Goal: Feedback & Contribution: Leave review/rating

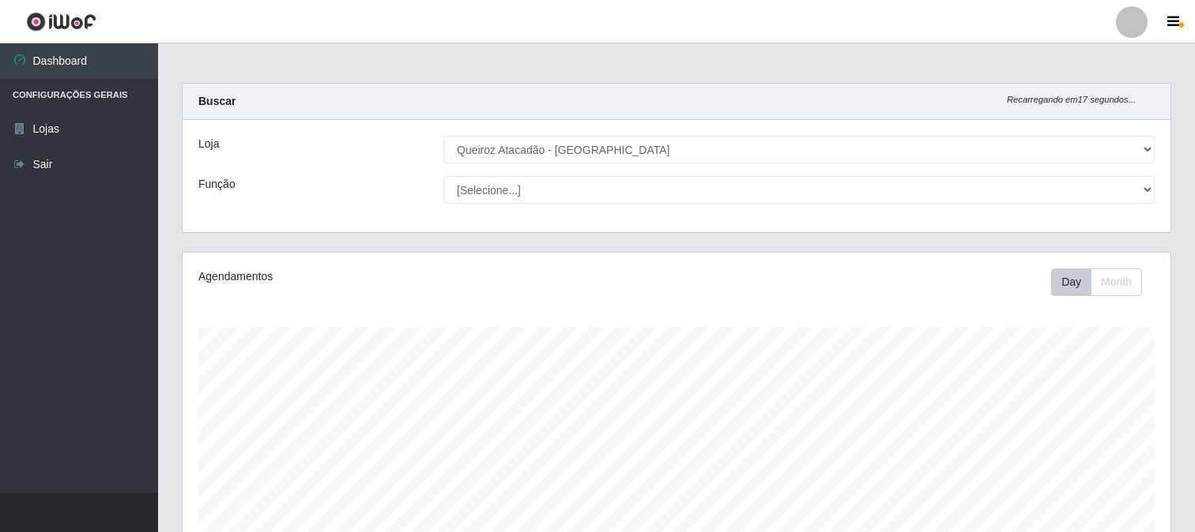
select select "464"
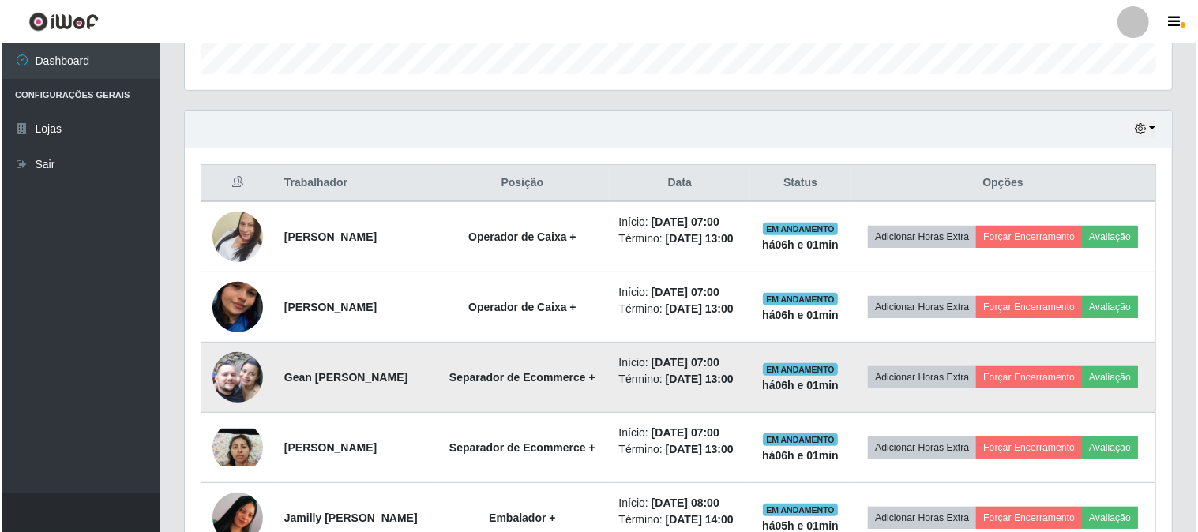
scroll to position [327, 988]
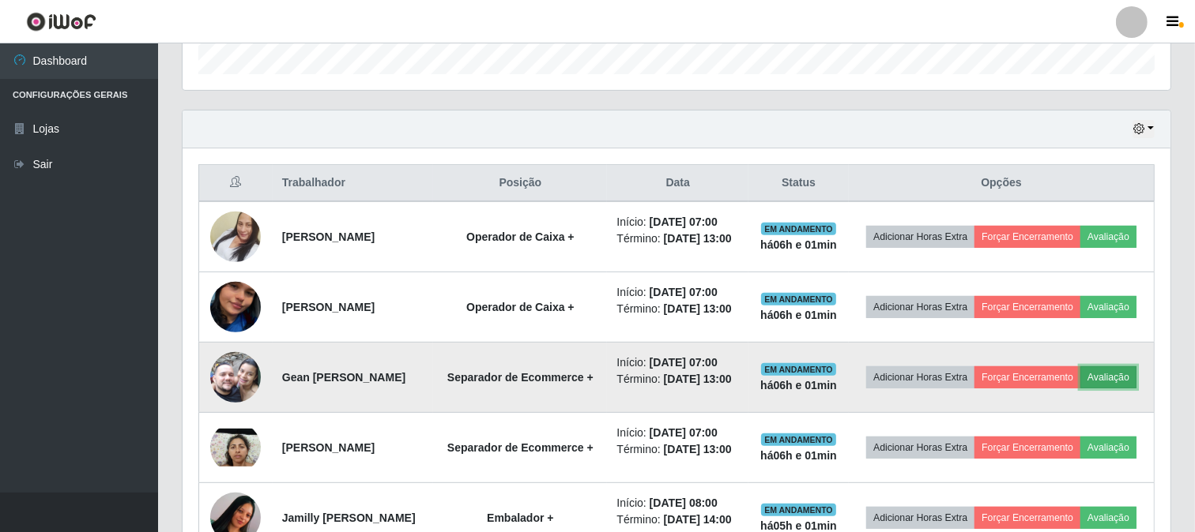
click at [1080, 389] on button "Avaliação" at bounding box center [1108, 378] width 56 height 22
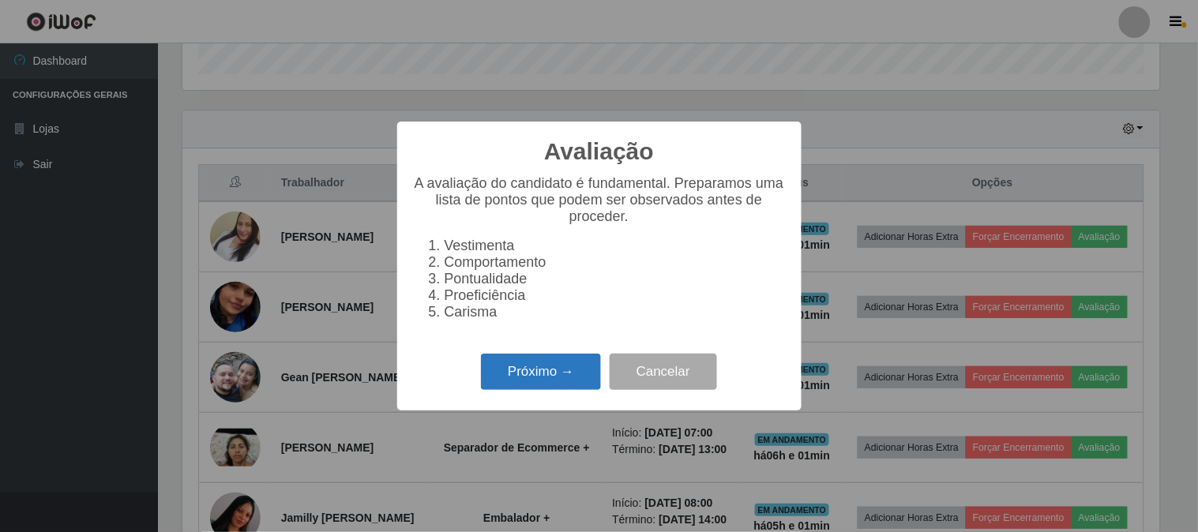
click at [521, 382] on button "Próximo →" at bounding box center [541, 372] width 120 height 37
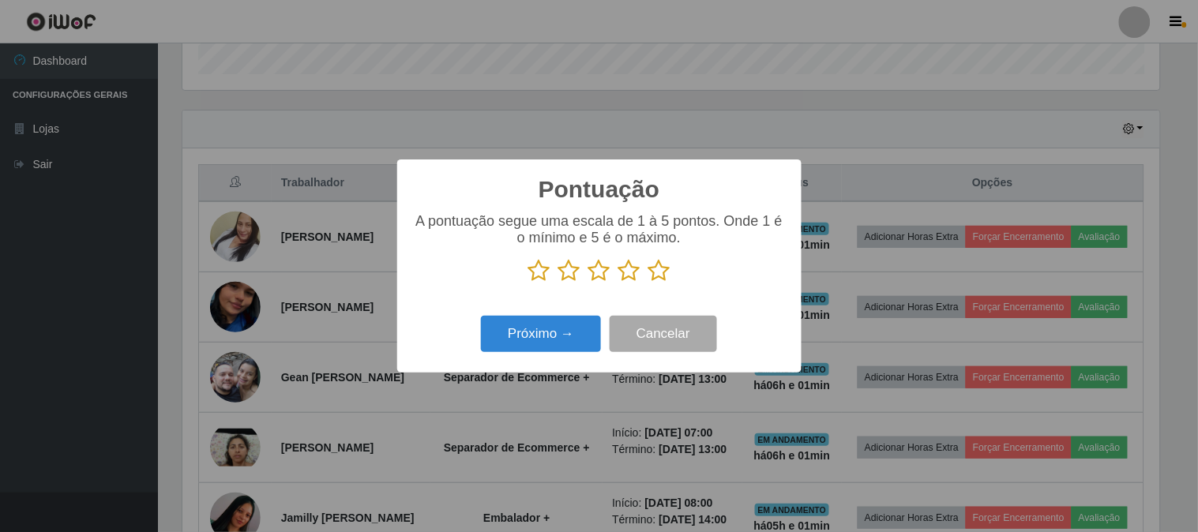
scroll to position [789705, 789055]
click at [657, 270] on icon at bounding box center [660, 271] width 22 height 24
click at [649, 283] on input "radio" at bounding box center [649, 283] width 0 height 0
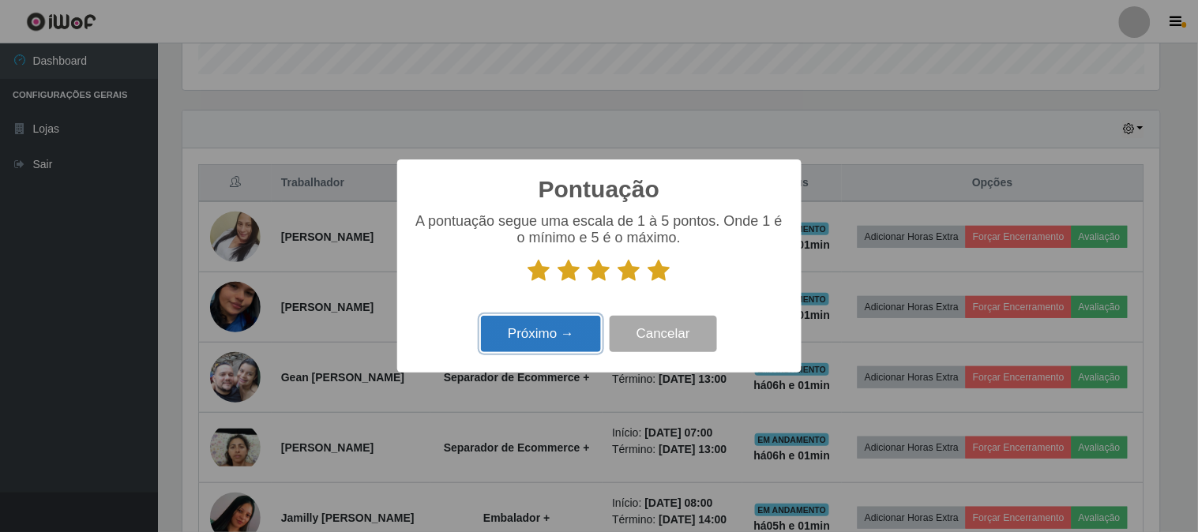
click at [557, 330] on button "Próximo →" at bounding box center [541, 334] width 120 height 37
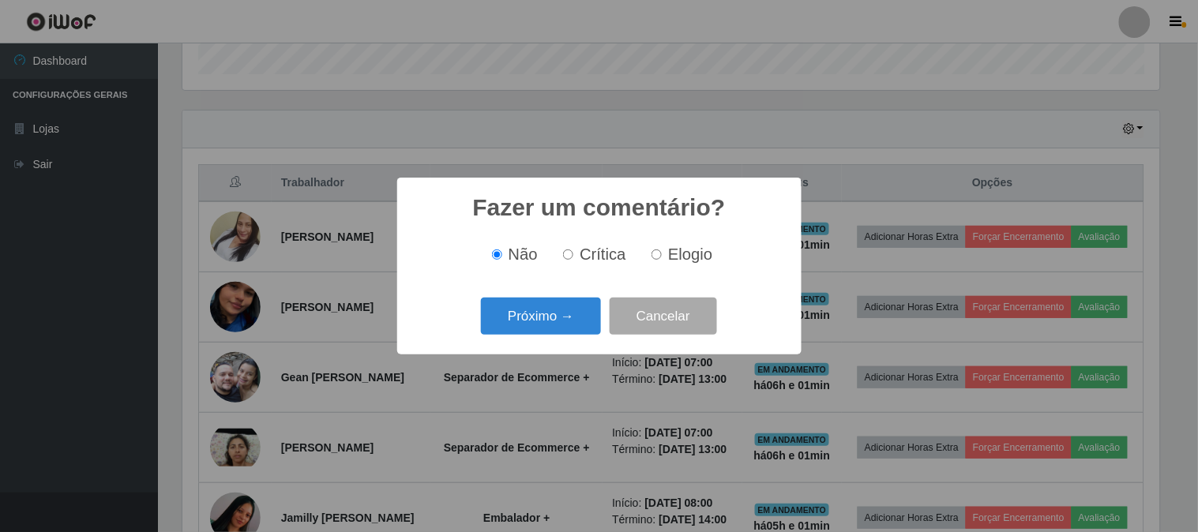
click at [557, 330] on button "Próximo →" at bounding box center [541, 316] width 120 height 37
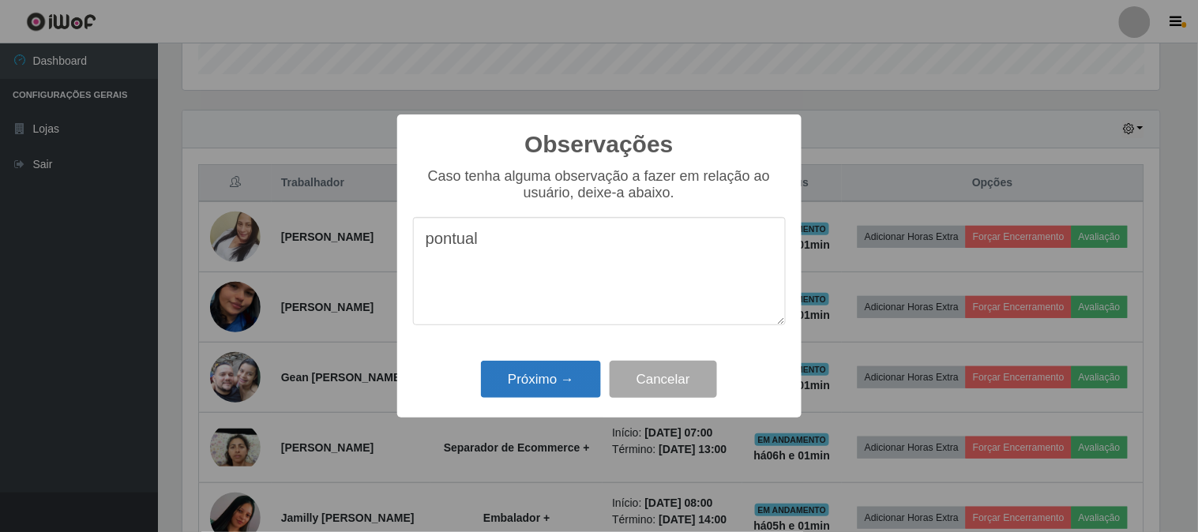
type textarea "pontual"
click at [564, 377] on button "Próximo →" at bounding box center [541, 379] width 120 height 37
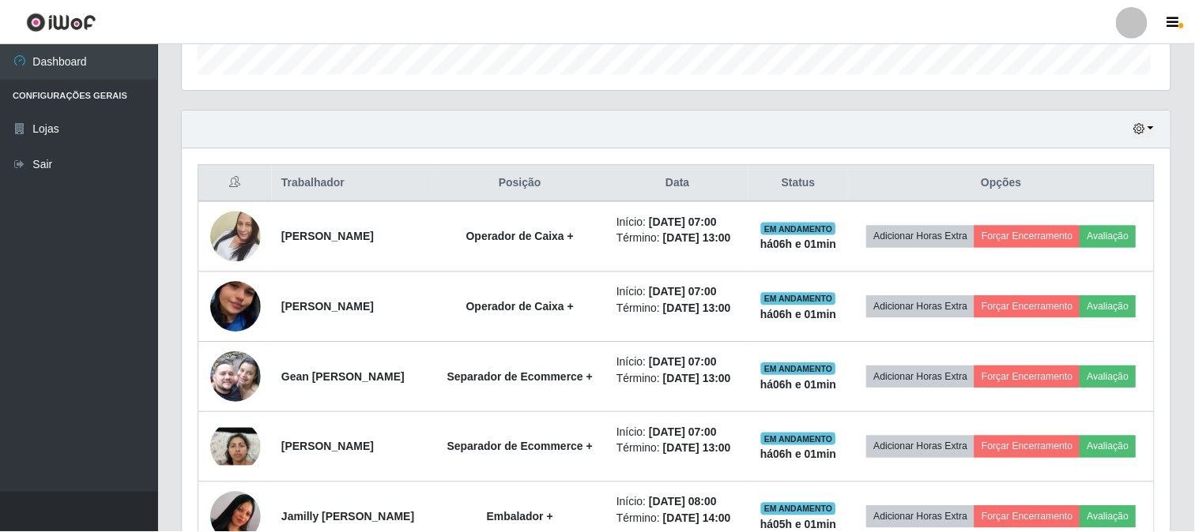
scroll to position [327, 988]
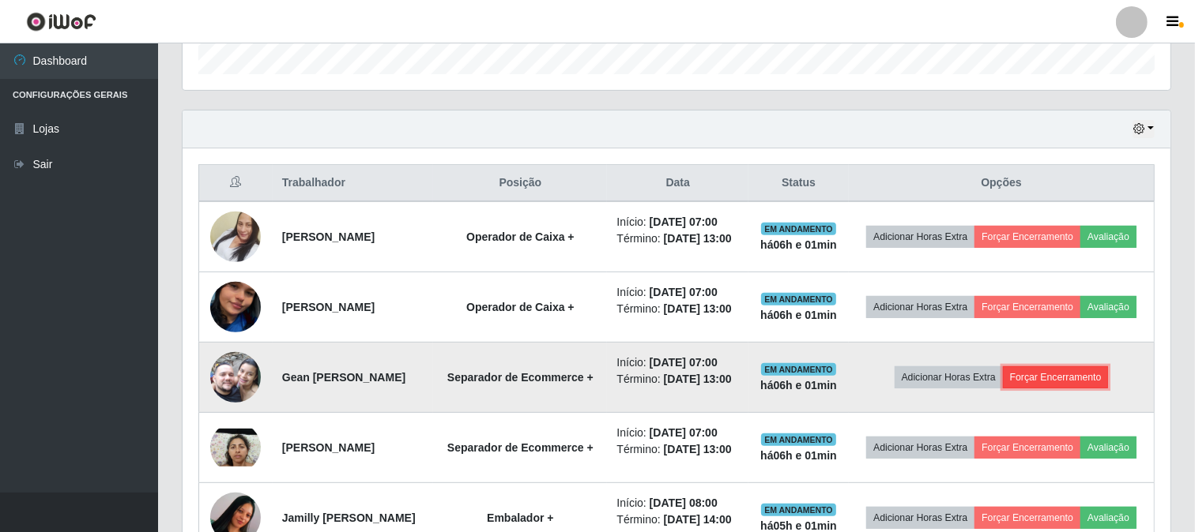
click at [1059, 389] on button "Forçar Encerramento" at bounding box center [1056, 378] width 106 height 22
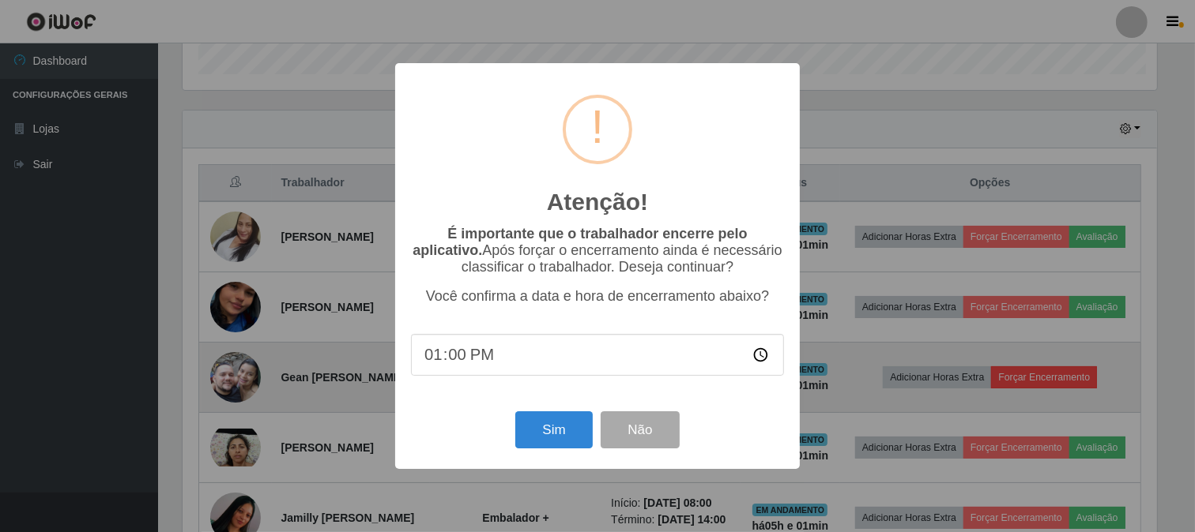
scroll to position [327, 977]
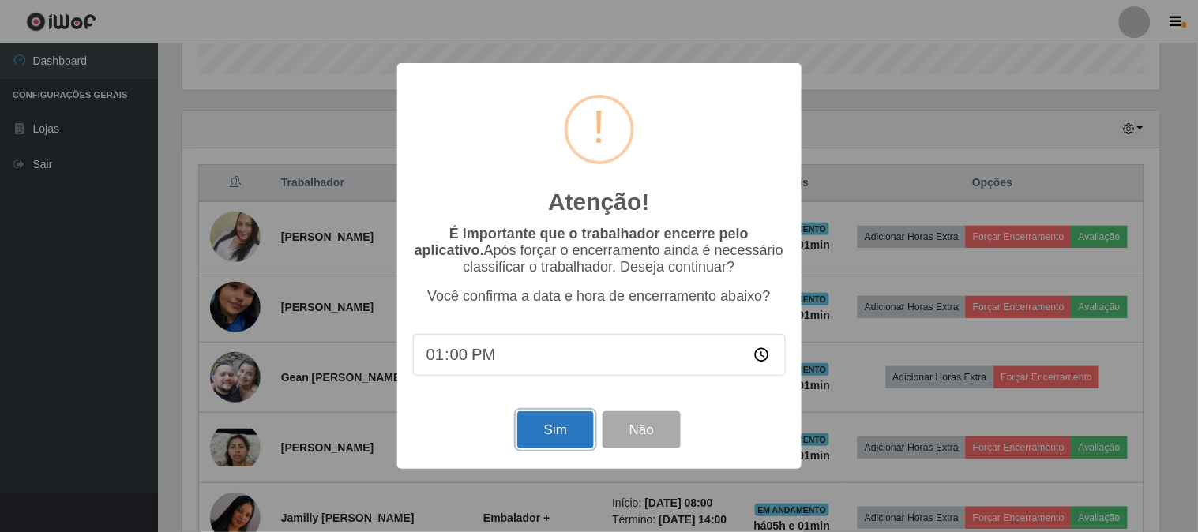
click at [557, 432] on button "Sim" at bounding box center [555, 430] width 77 height 37
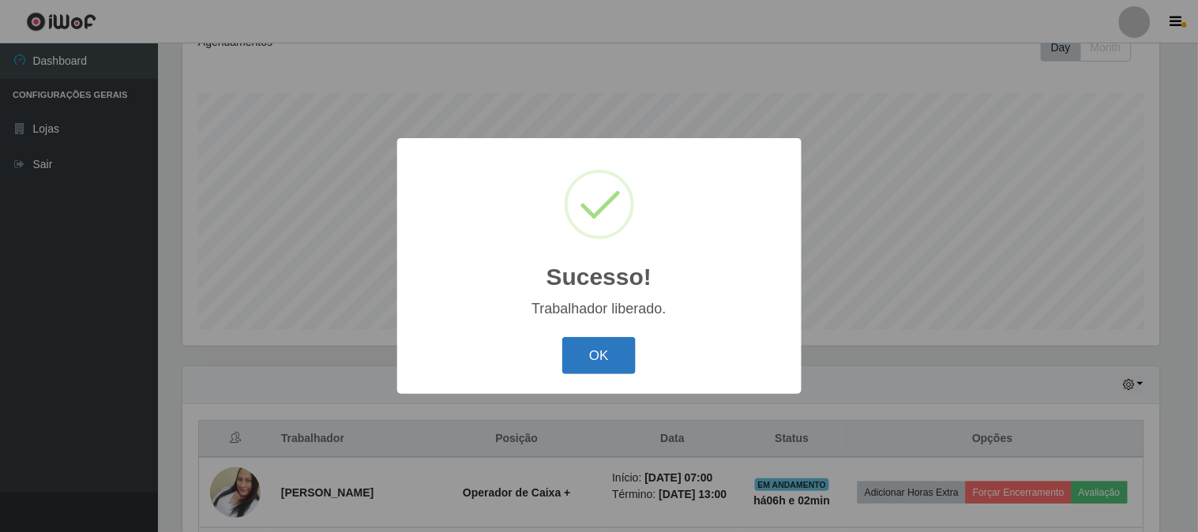
click at [604, 340] on button "OK" at bounding box center [599, 355] width 73 height 37
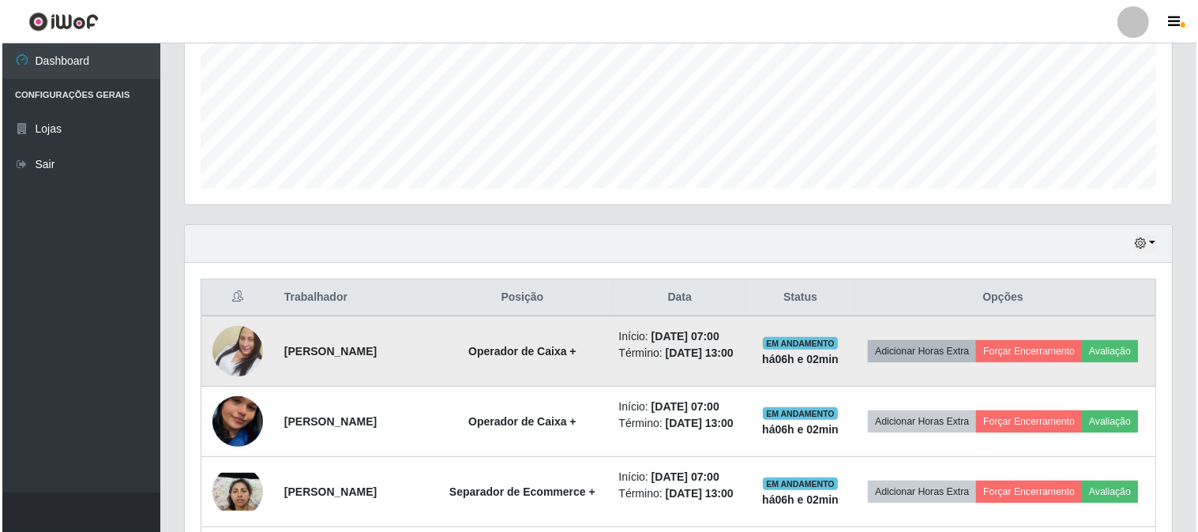
scroll to position [411, 0]
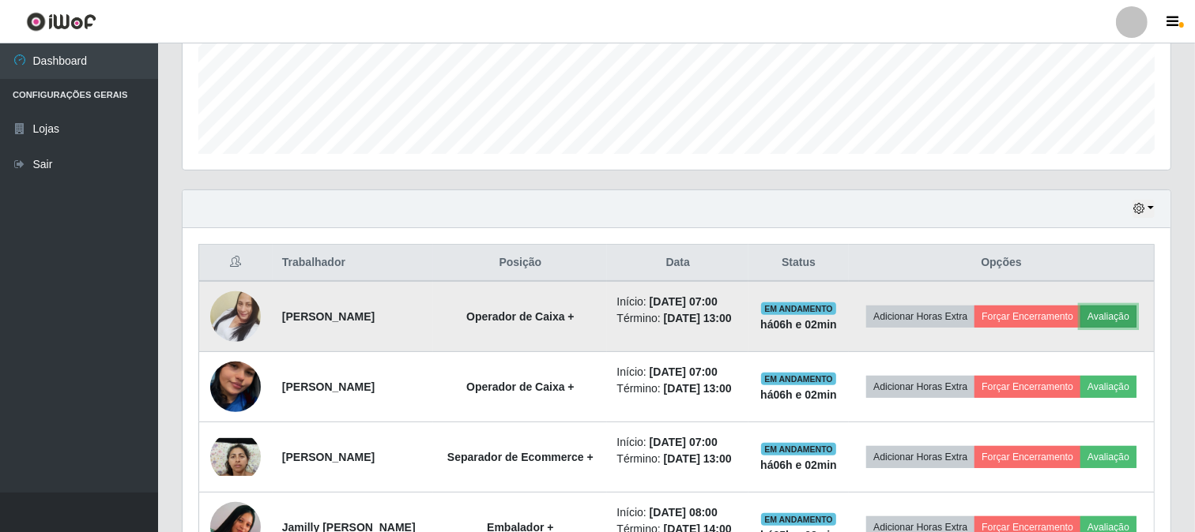
click at [1080, 328] on button "Avaliação" at bounding box center [1108, 317] width 56 height 22
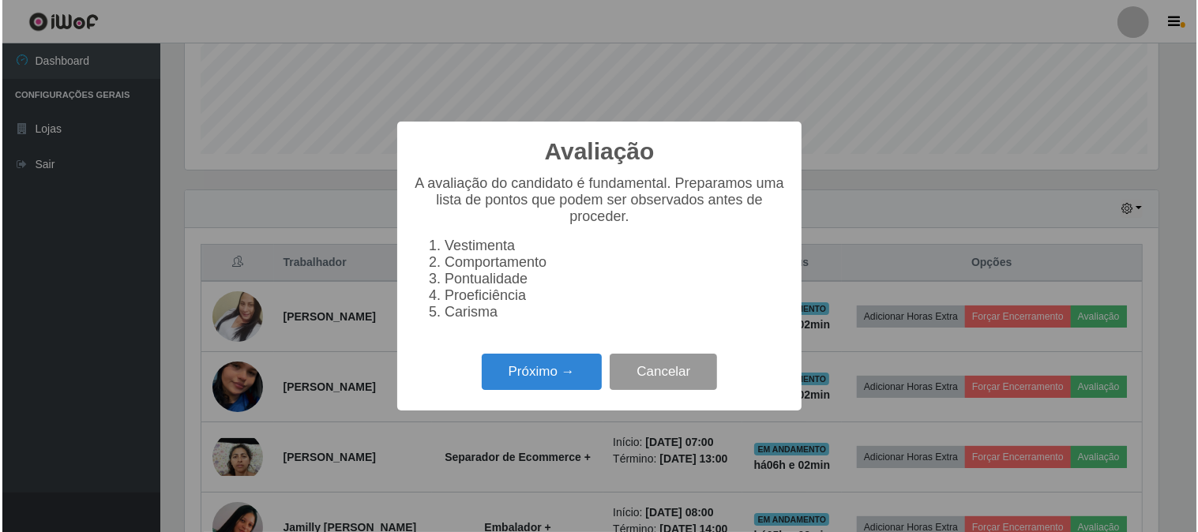
scroll to position [327, 977]
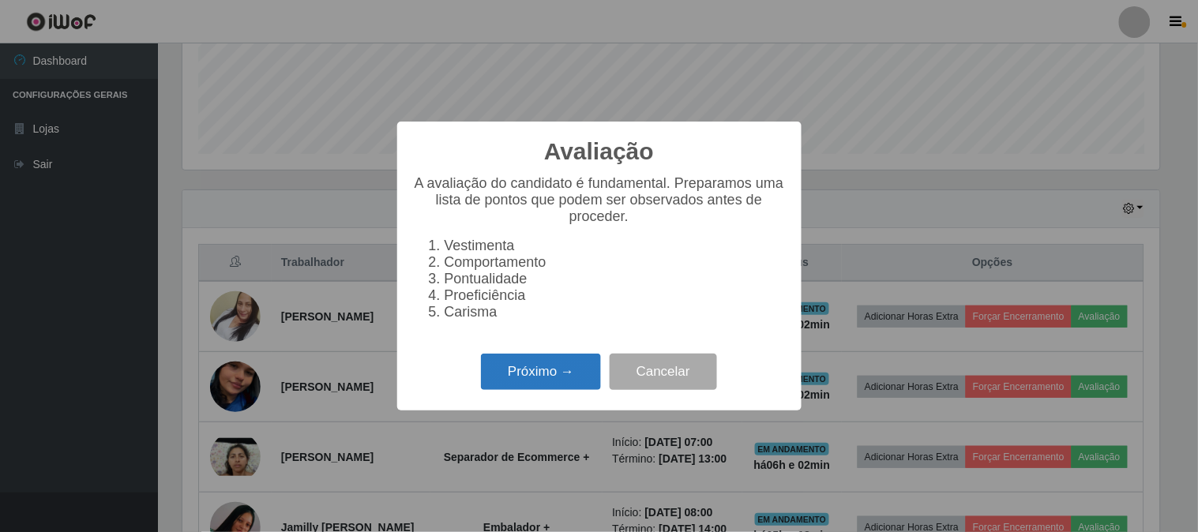
click at [524, 382] on button "Próximo →" at bounding box center [541, 372] width 120 height 37
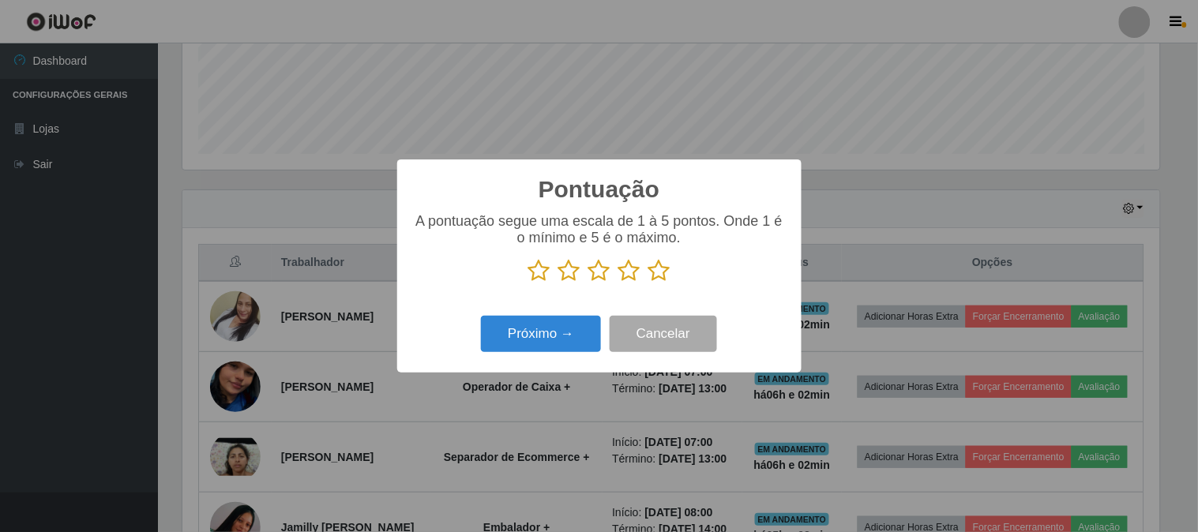
scroll to position [789705, 789055]
click at [662, 266] on icon at bounding box center [660, 271] width 22 height 24
click at [649, 283] on input "radio" at bounding box center [649, 283] width 0 height 0
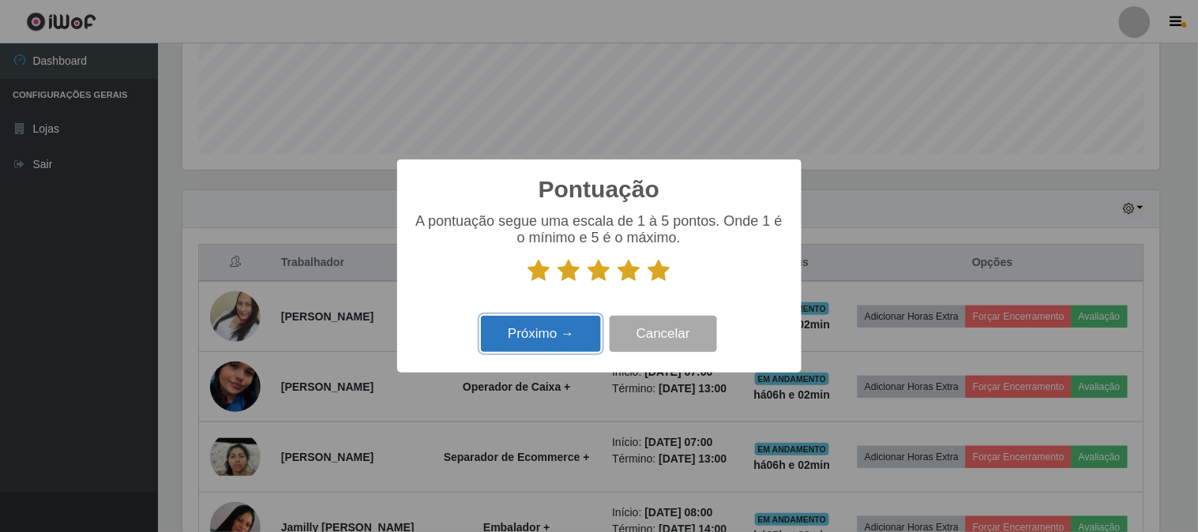
click at [541, 330] on button "Próximo →" at bounding box center [541, 334] width 120 height 37
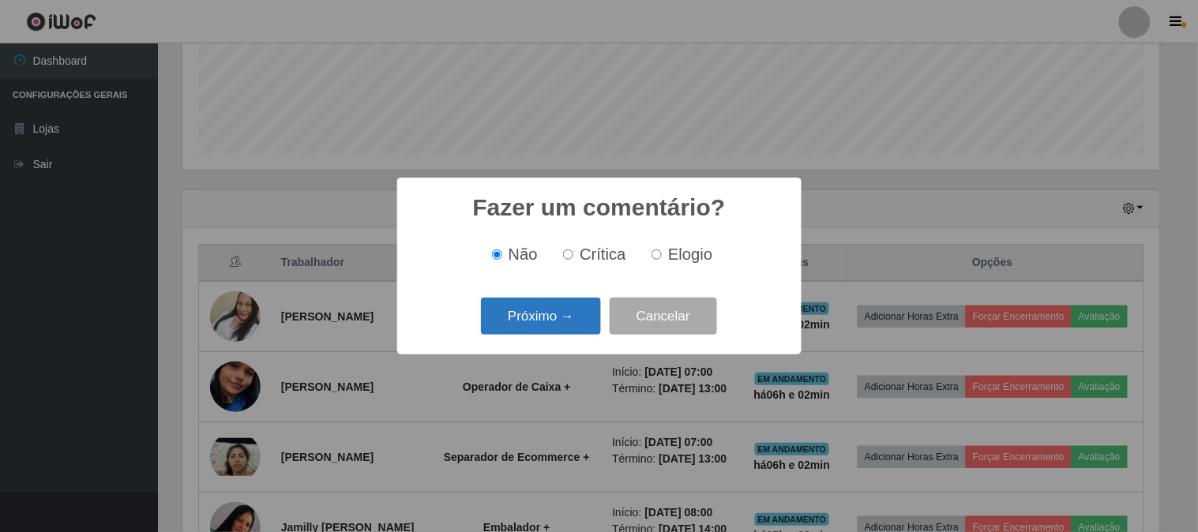
click at [566, 320] on button "Próximo →" at bounding box center [541, 316] width 120 height 37
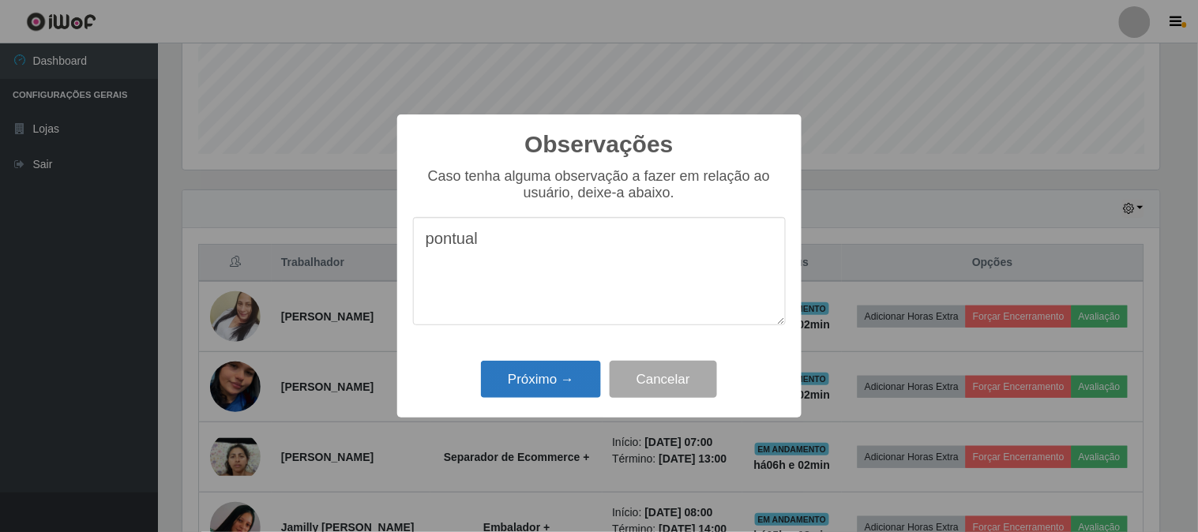
type textarea "pontual"
click at [571, 374] on button "Próximo →" at bounding box center [541, 379] width 120 height 37
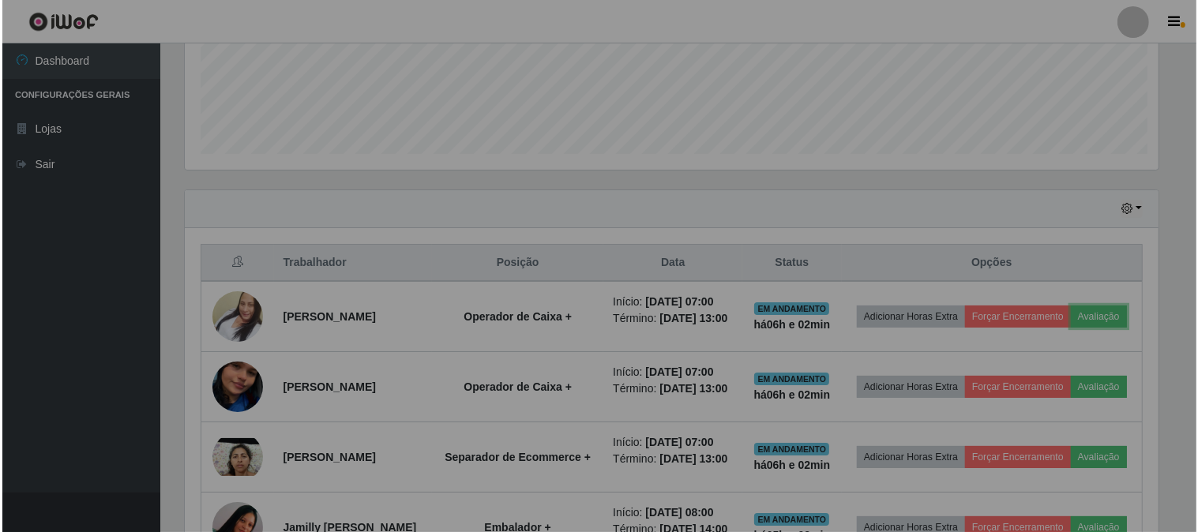
scroll to position [327, 988]
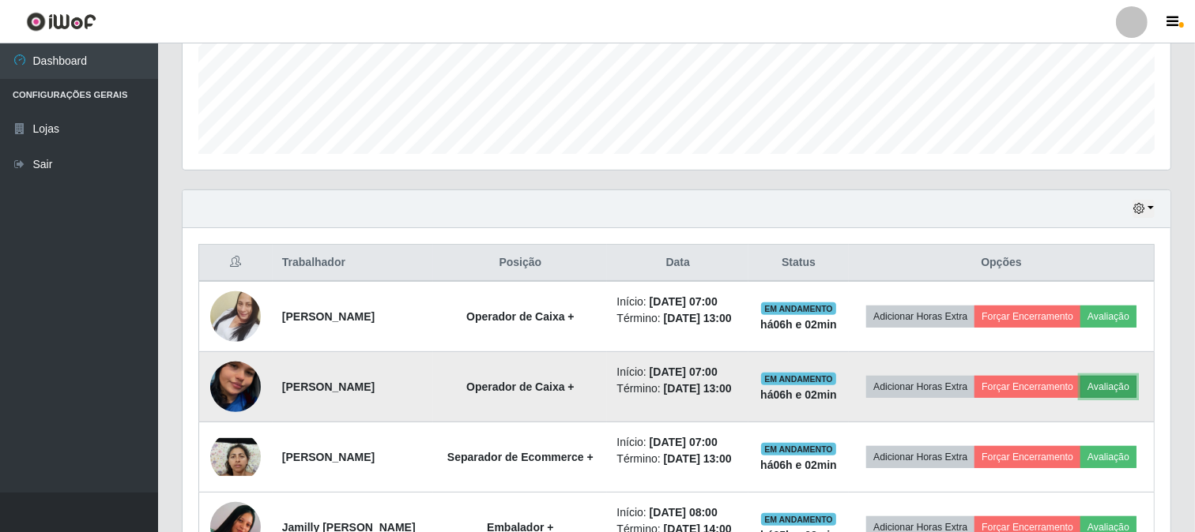
click at [1080, 398] on button "Avaliação" at bounding box center [1108, 387] width 56 height 22
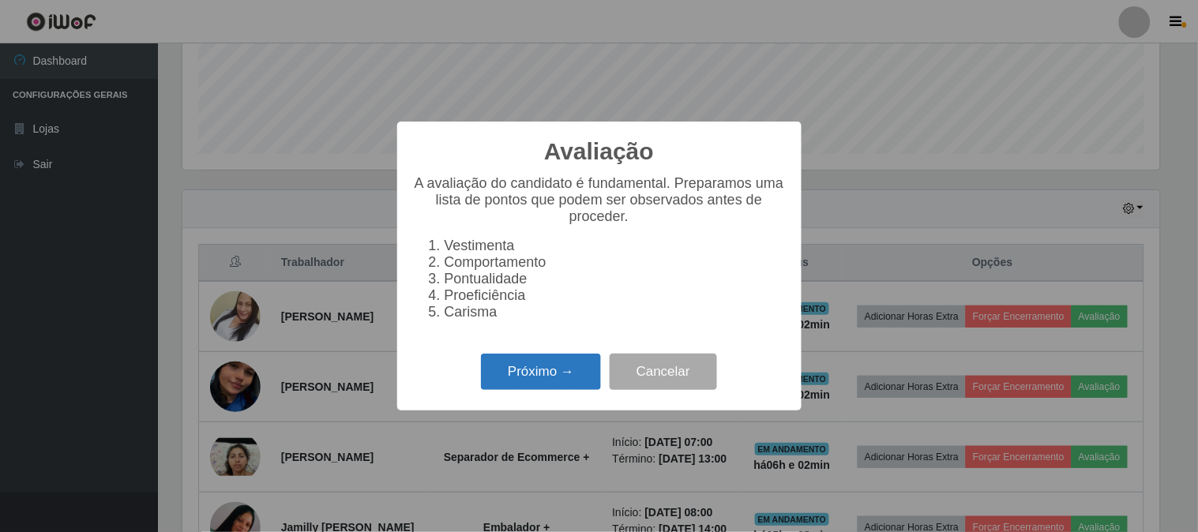
click at [533, 384] on button "Próximo →" at bounding box center [541, 372] width 120 height 37
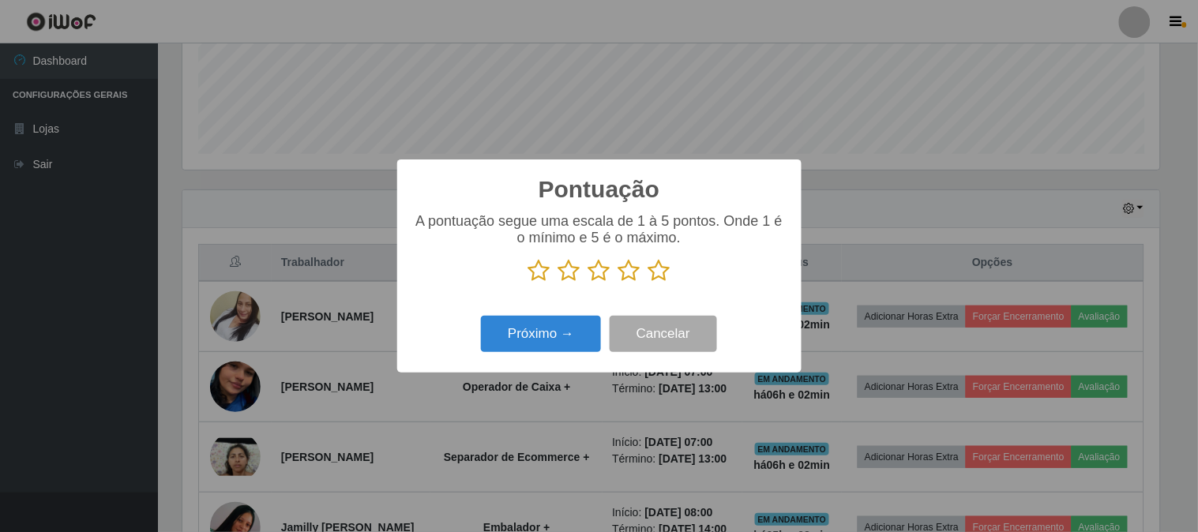
click at [664, 271] on icon at bounding box center [660, 271] width 22 height 24
click at [649, 283] on input "radio" at bounding box center [649, 283] width 0 height 0
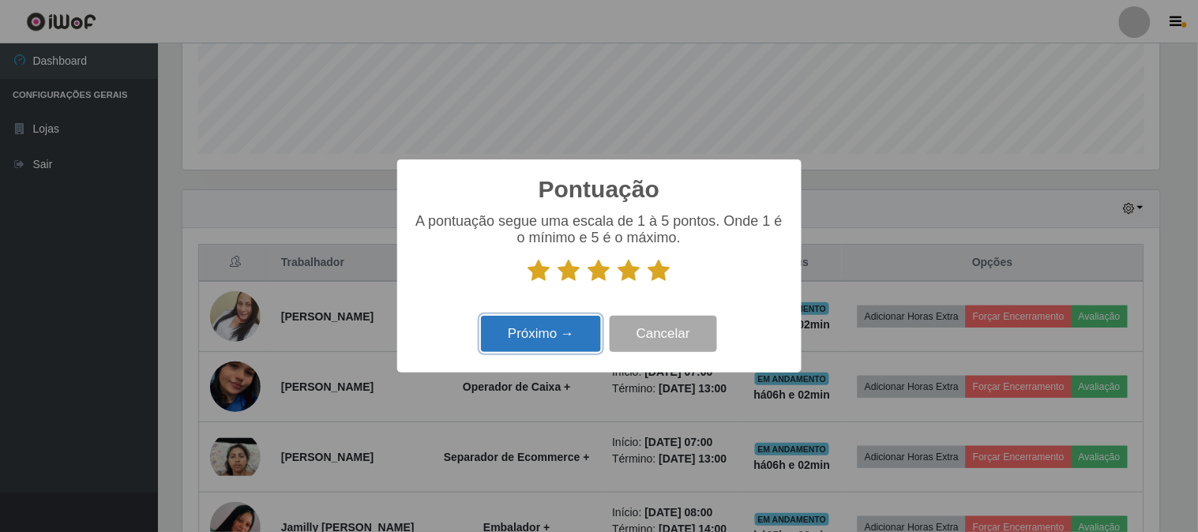
click at [547, 335] on button "Próximo →" at bounding box center [541, 334] width 120 height 37
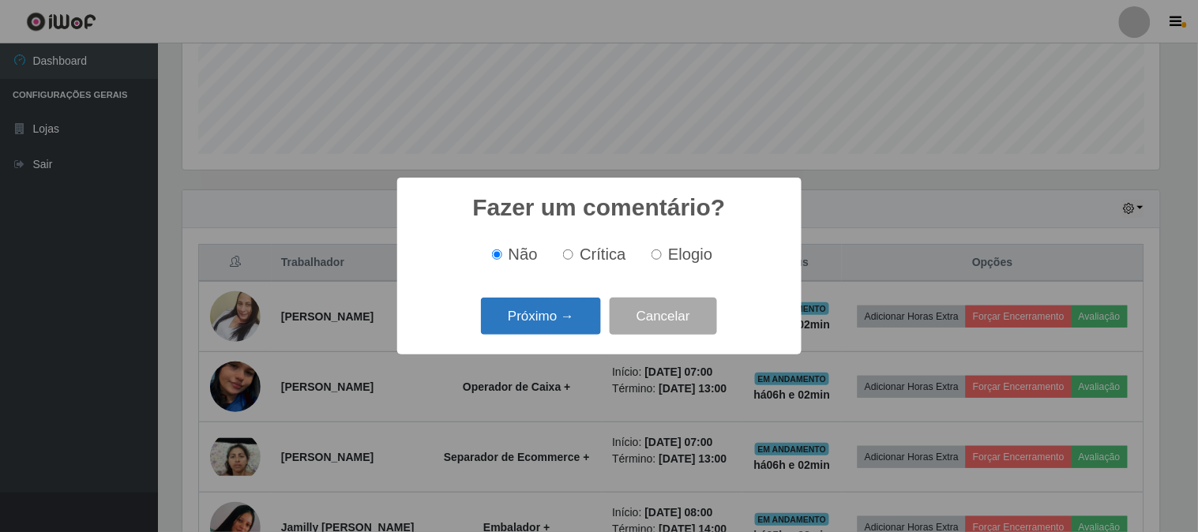
click at [561, 324] on button "Próximo →" at bounding box center [541, 316] width 120 height 37
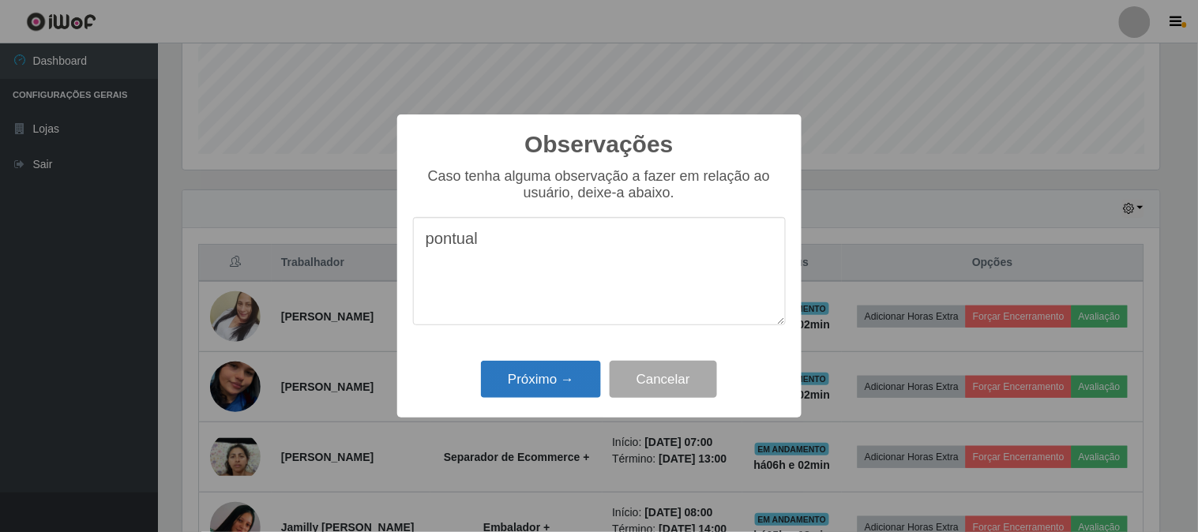
type textarea "pontual"
click at [553, 385] on button "Próximo →" at bounding box center [541, 379] width 120 height 37
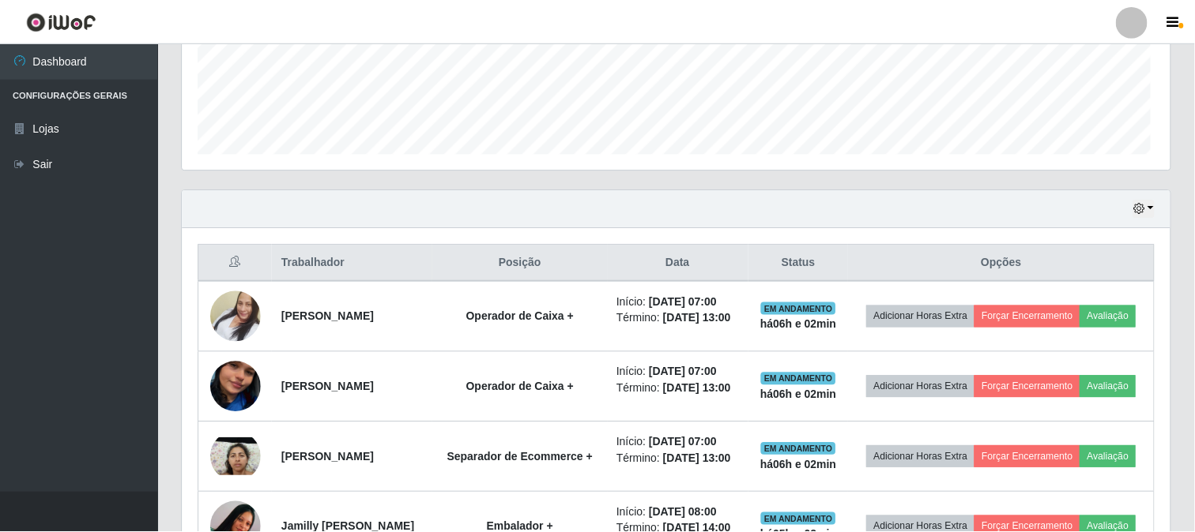
scroll to position [327, 988]
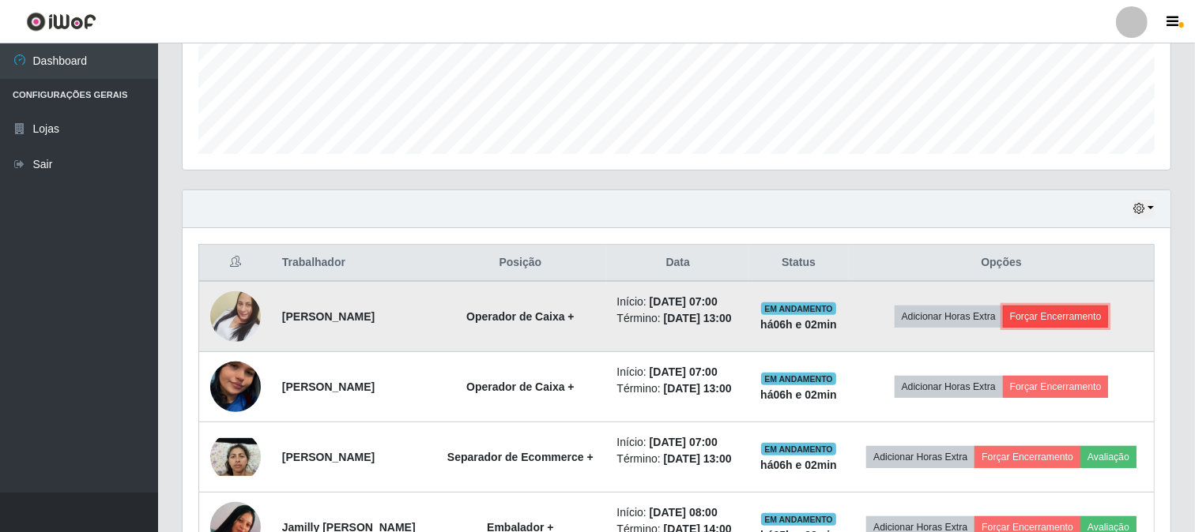
click at [1053, 318] on button "Forçar Encerramento" at bounding box center [1056, 317] width 106 height 22
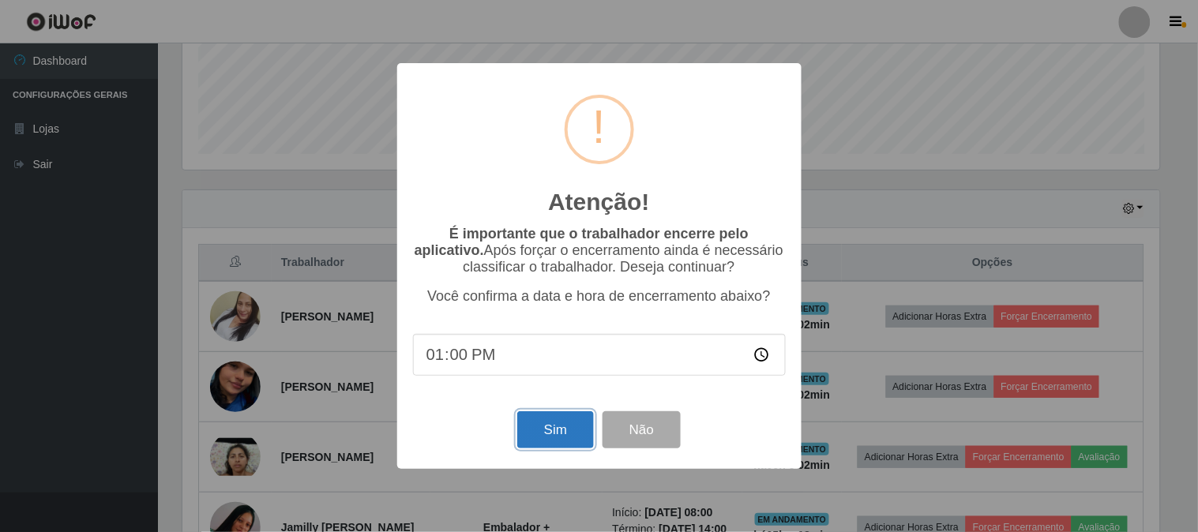
click at [548, 435] on button "Sim" at bounding box center [555, 430] width 77 height 37
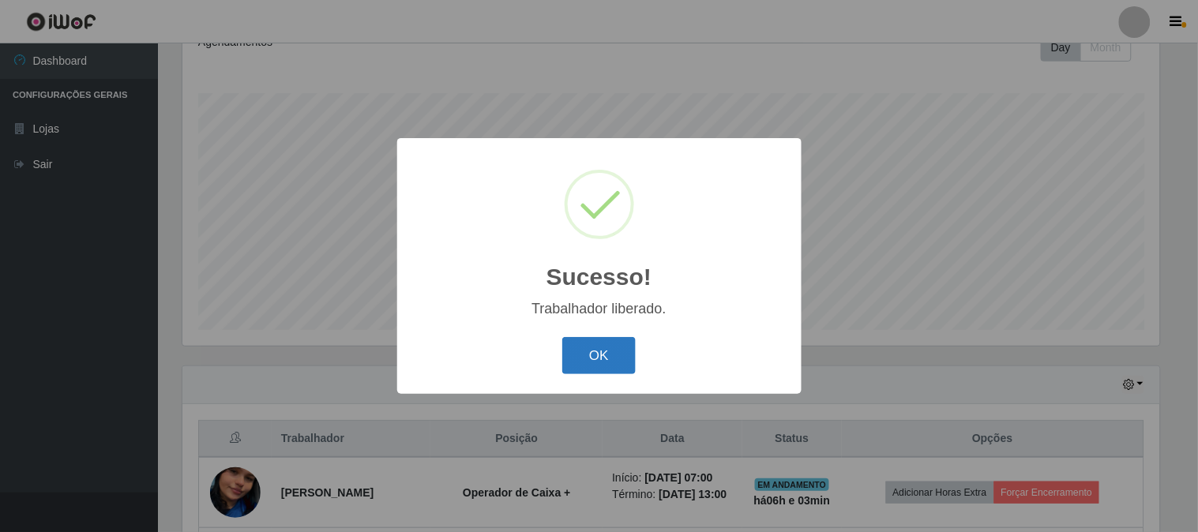
click at [593, 359] on button "OK" at bounding box center [599, 355] width 73 height 37
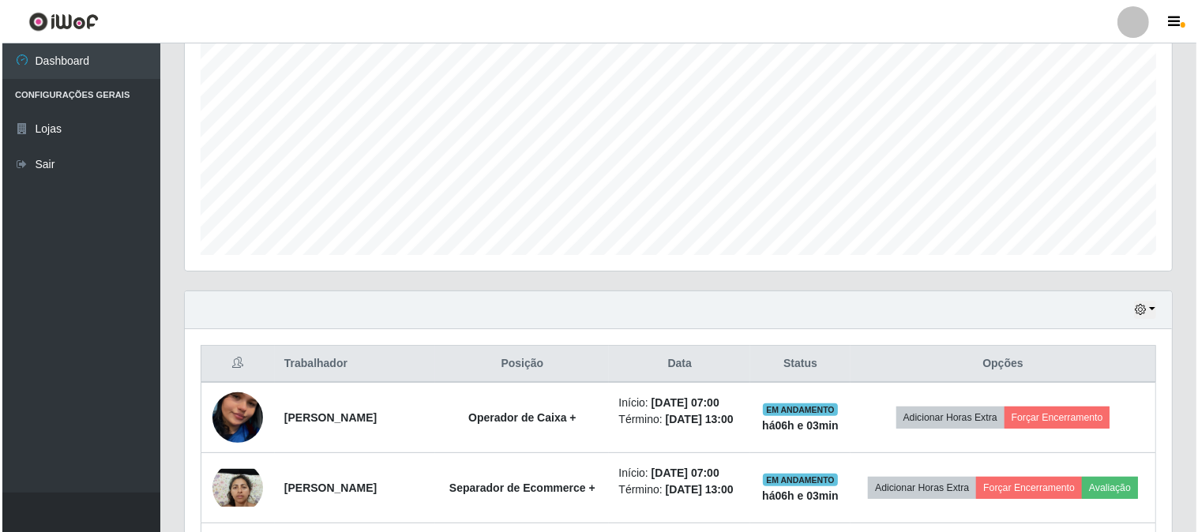
scroll to position [411, 0]
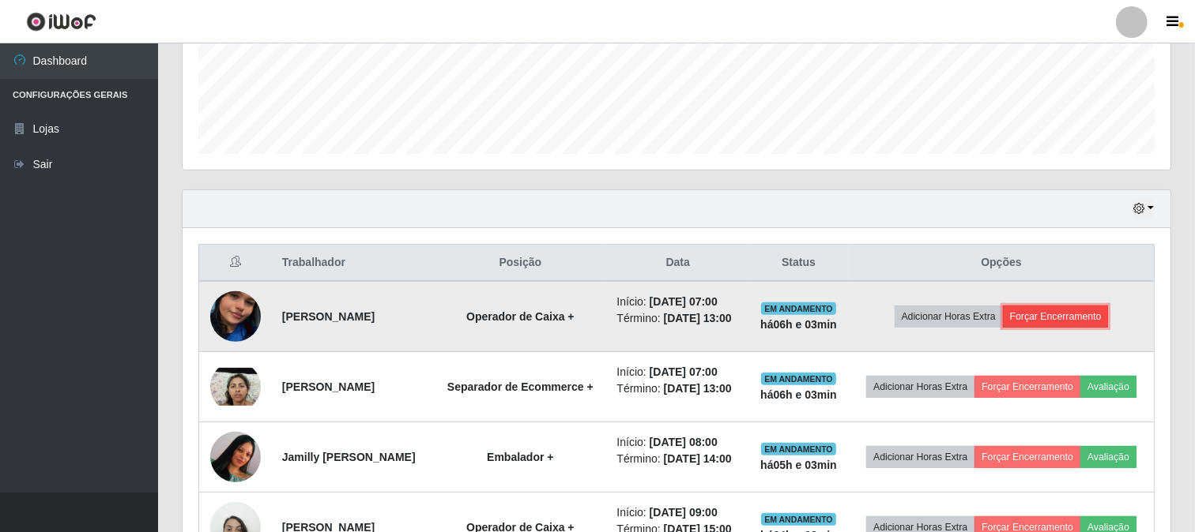
click at [1078, 319] on button "Forçar Encerramento" at bounding box center [1056, 317] width 106 height 22
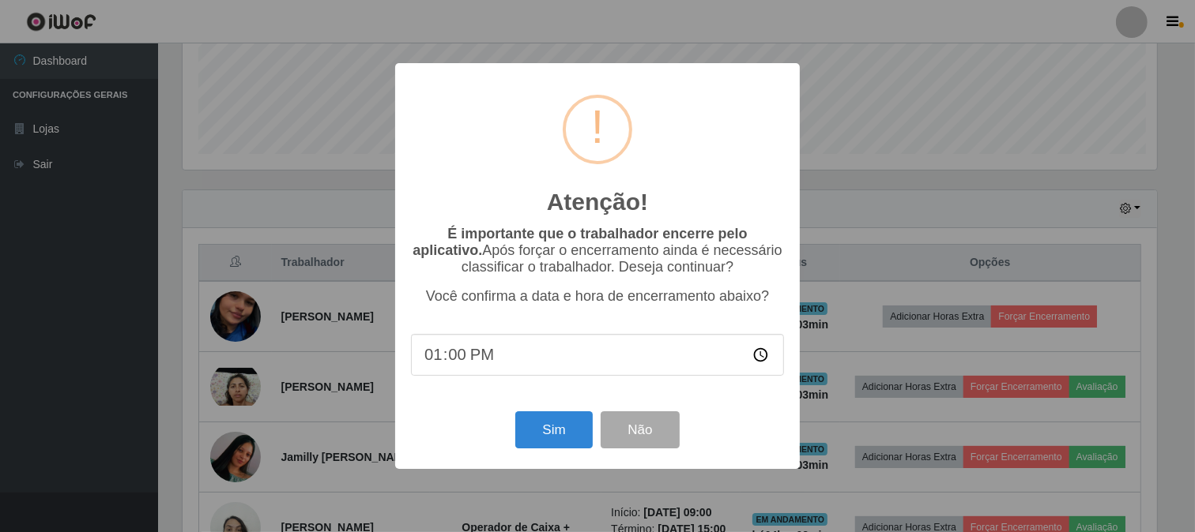
scroll to position [327, 977]
click at [538, 431] on button "Sim" at bounding box center [555, 430] width 77 height 37
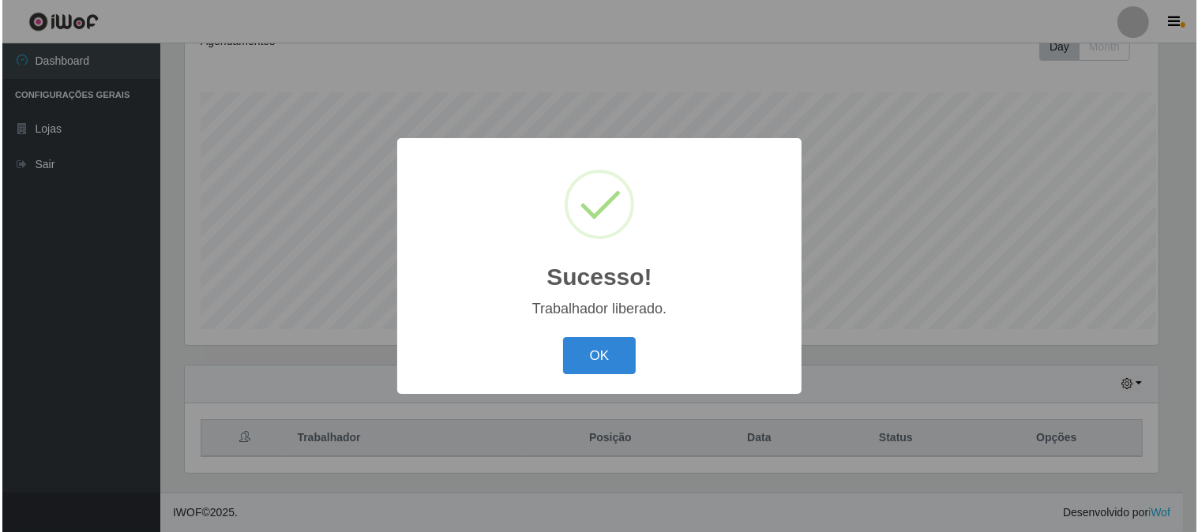
scroll to position [0, 0]
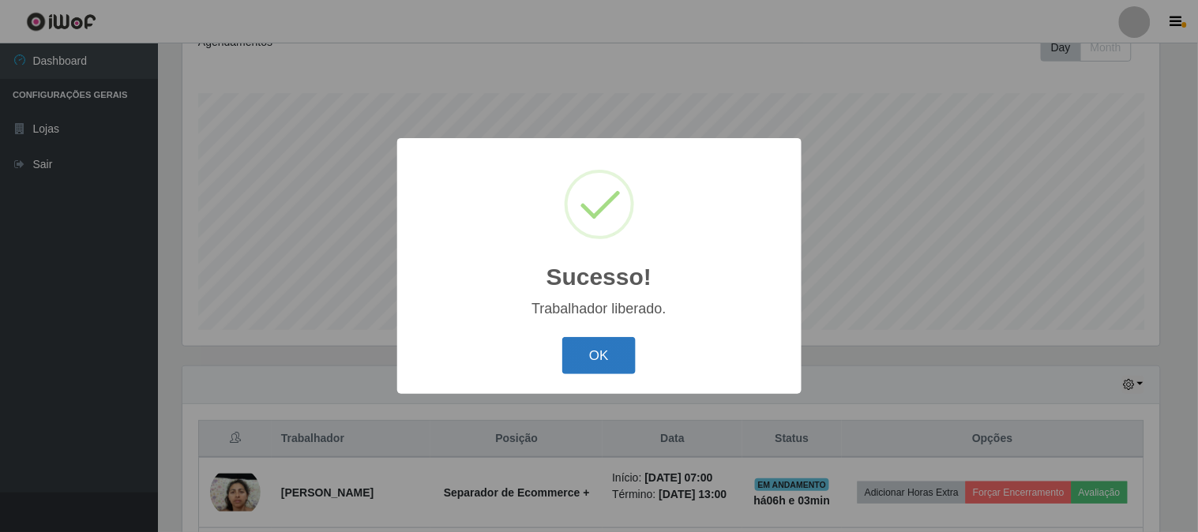
click at [607, 356] on button "OK" at bounding box center [599, 355] width 73 height 37
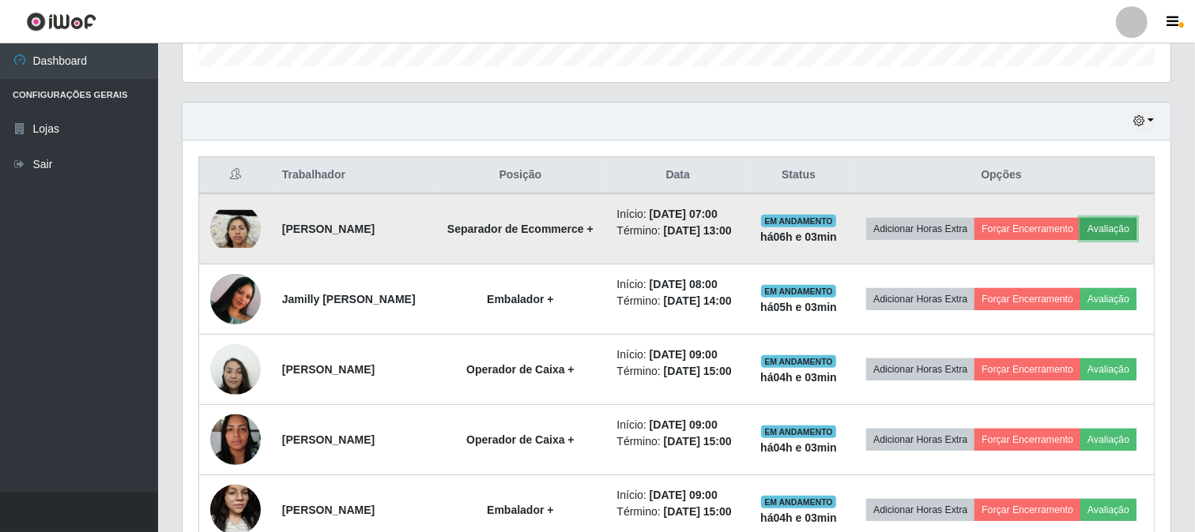
click at [1080, 240] on button "Avaliação" at bounding box center [1108, 229] width 56 height 22
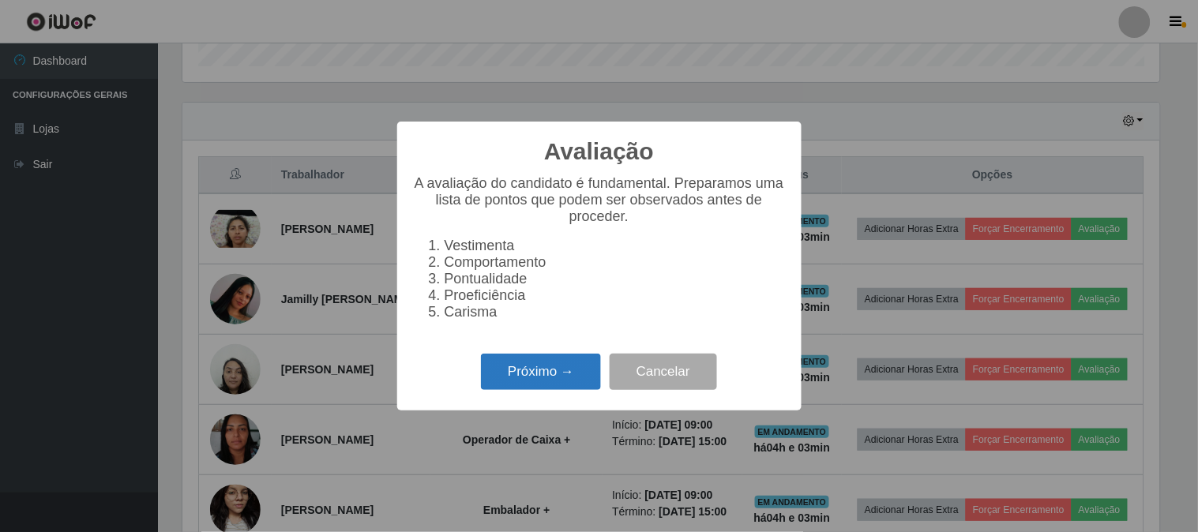
click at [543, 382] on button "Próximo →" at bounding box center [541, 372] width 120 height 37
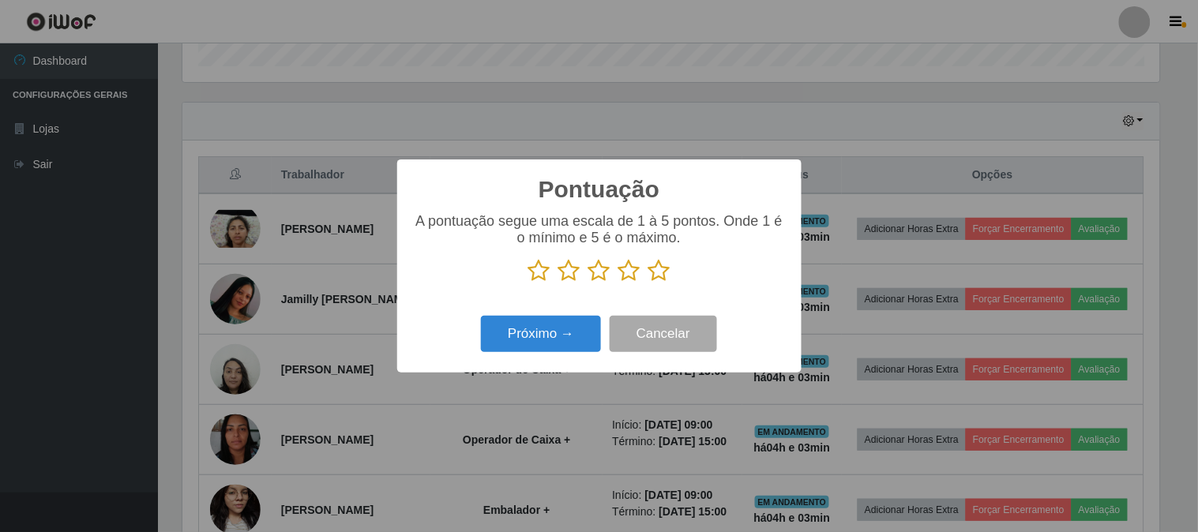
drag, startPoint x: 661, startPoint y: 269, endPoint x: 641, endPoint y: 280, distance: 23.3
click at [651, 273] on icon at bounding box center [660, 271] width 22 height 24
click at [649, 283] on input "radio" at bounding box center [649, 283] width 0 height 0
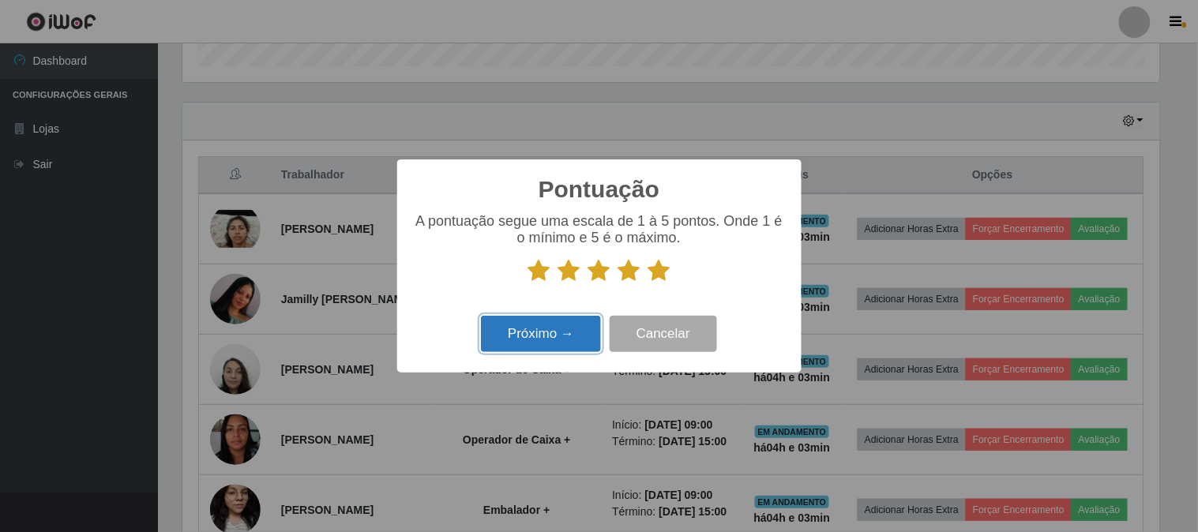
click at [525, 337] on button "Próximo →" at bounding box center [541, 334] width 120 height 37
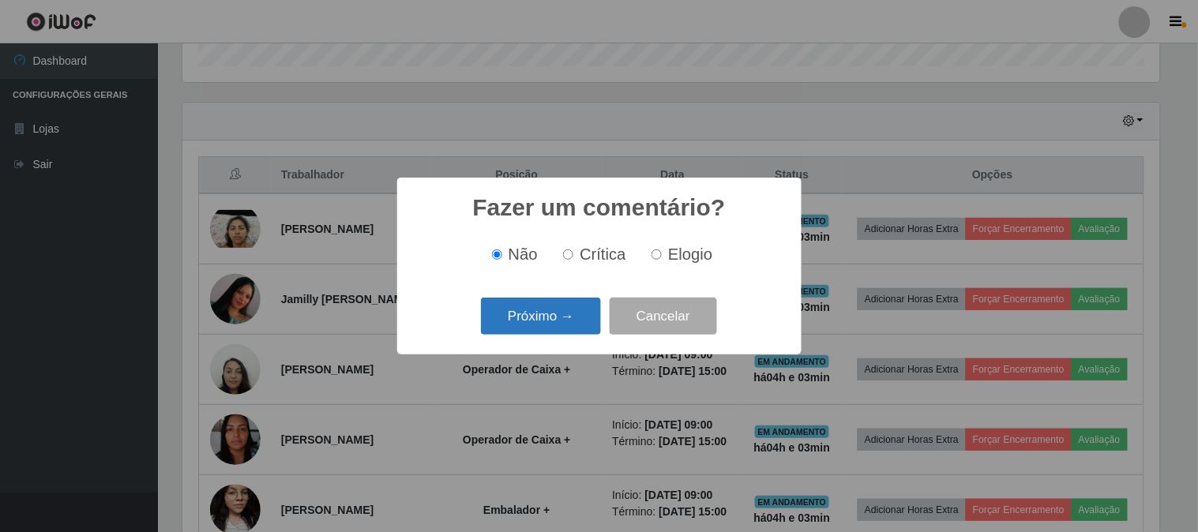
click at [569, 317] on button "Próximo →" at bounding box center [541, 316] width 120 height 37
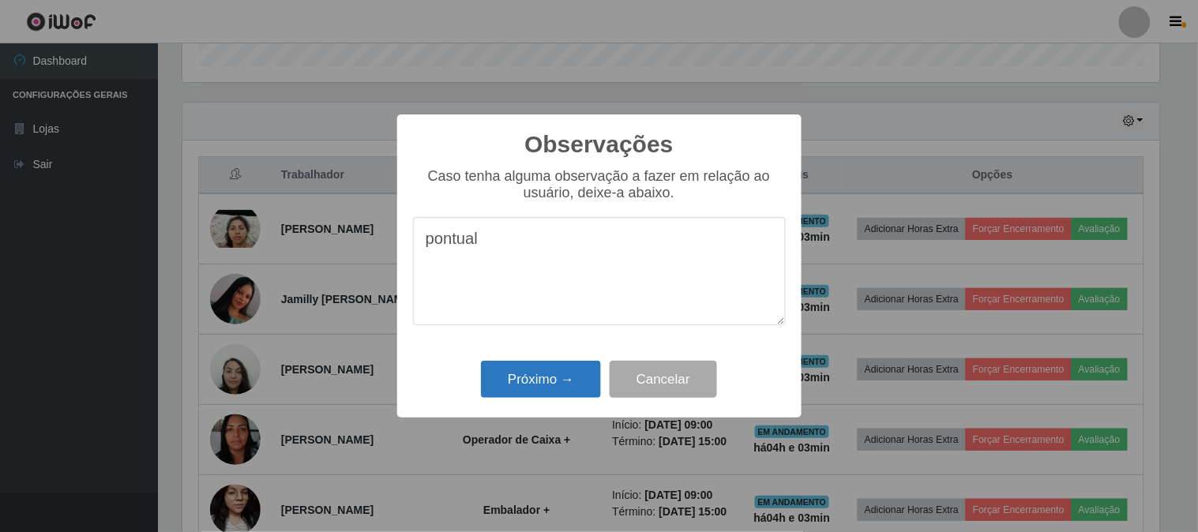
type textarea "pontual"
click at [547, 385] on button "Próximo →" at bounding box center [541, 379] width 120 height 37
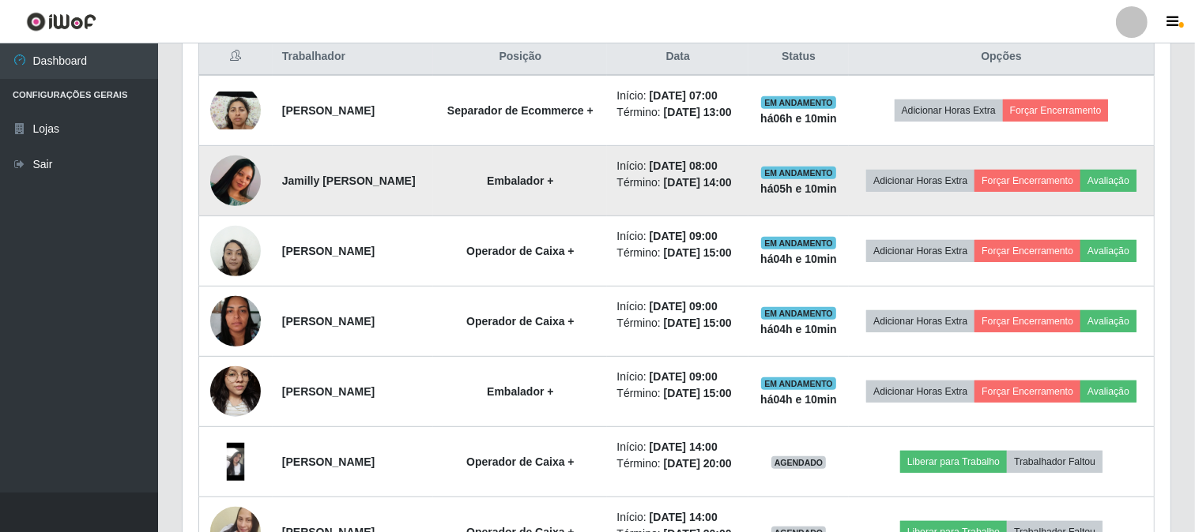
scroll to position [586, 0]
